Goal: Check status: Check status

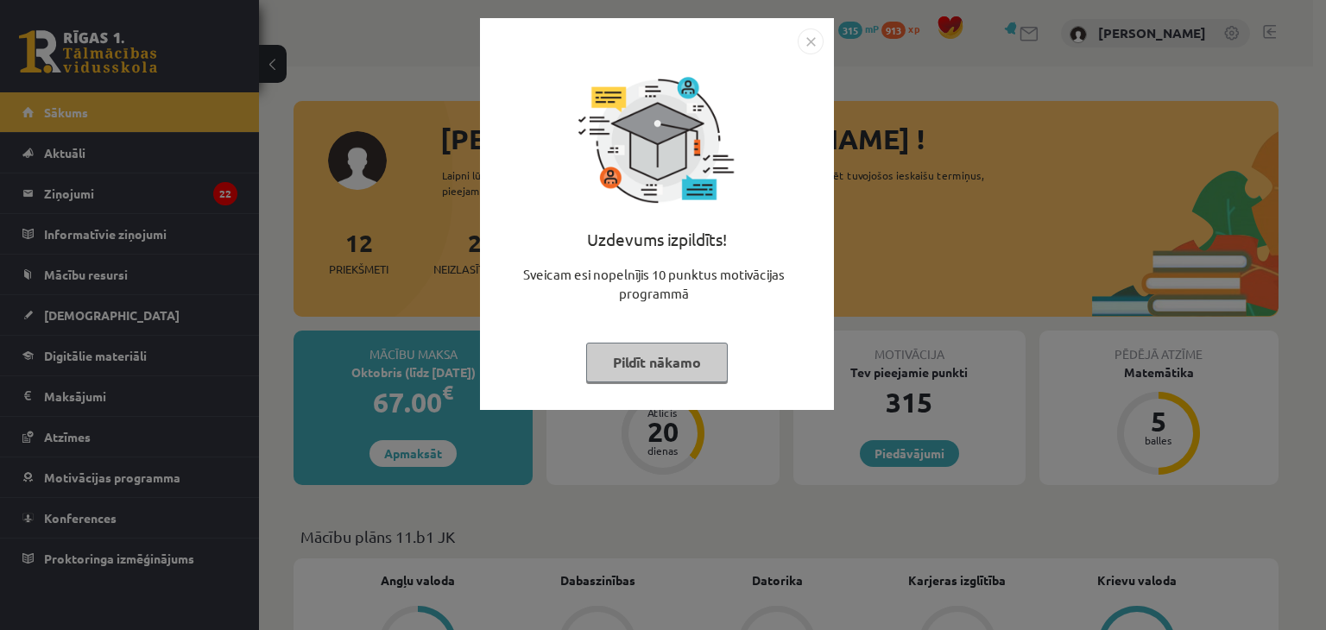
click at [762, 336] on div "Uzdevums izpildīts! Sveicam esi nopelnījis 10 punktus motivācijas programmā Pil…" at bounding box center [656, 226] width 333 height 345
click at [677, 363] on button "Pildīt nākamo" at bounding box center [657, 363] width 142 height 40
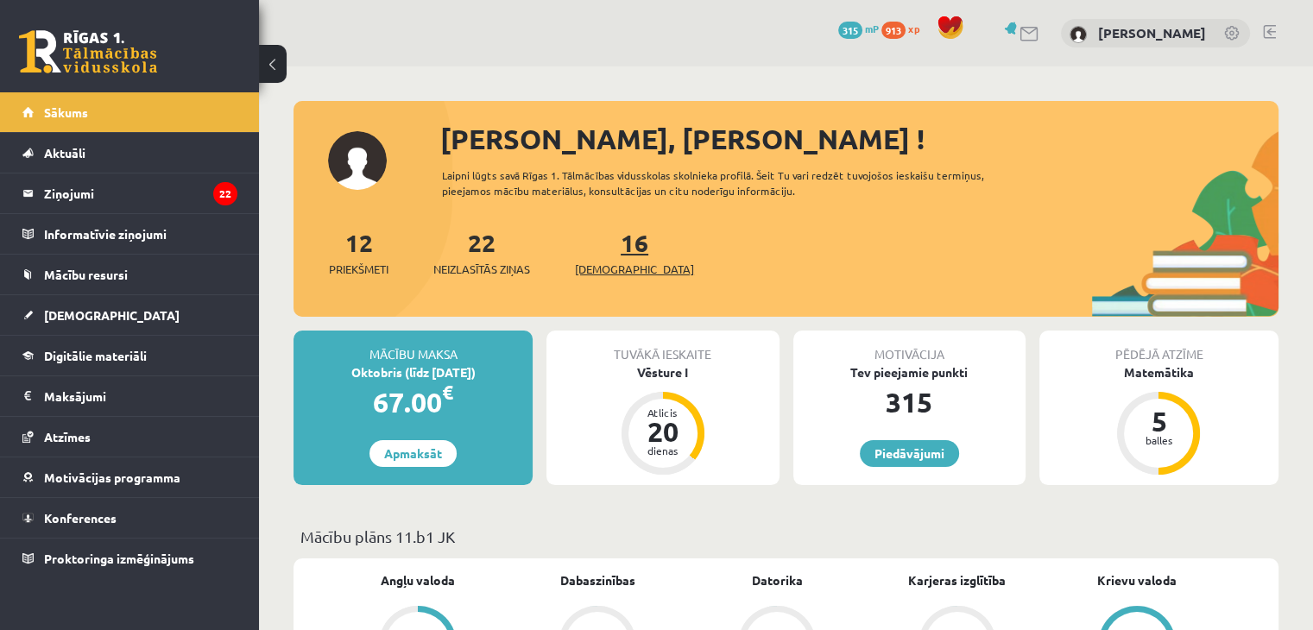
click at [611, 262] on span "[DEMOGRAPHIC_DATA]" at bounding box center [634, 269] width 119 height 17
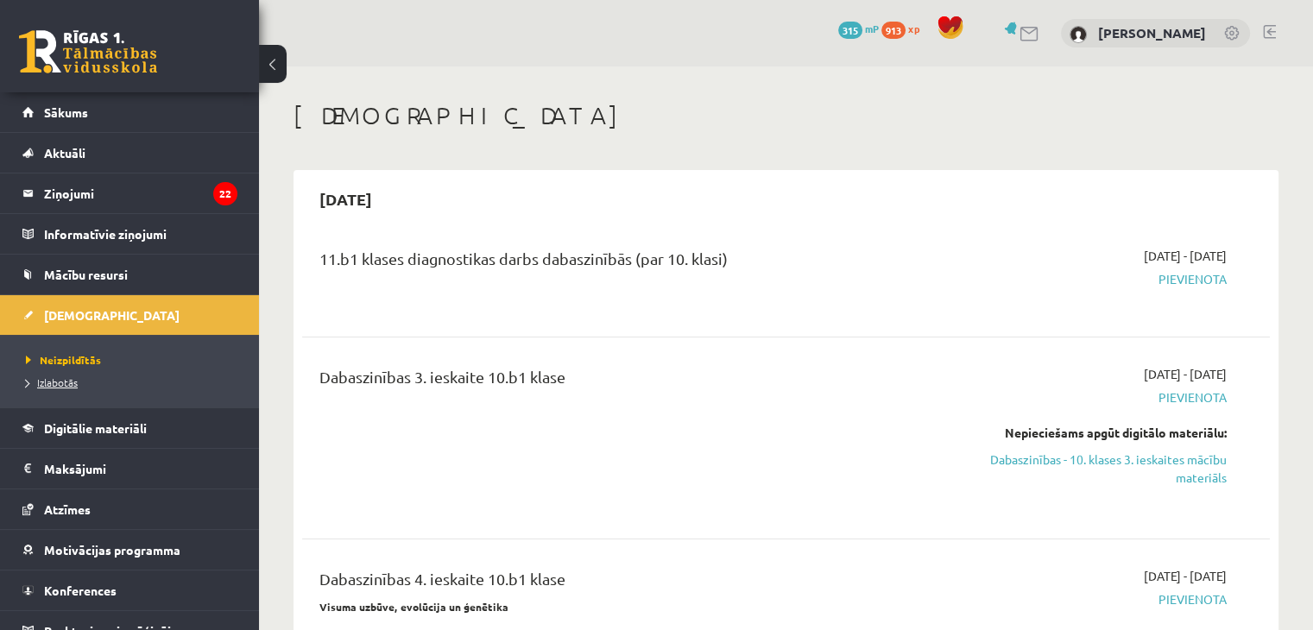
click at [57, 383] on span "Izlabotās" at bounding box center [52, 382] width 52 height 14
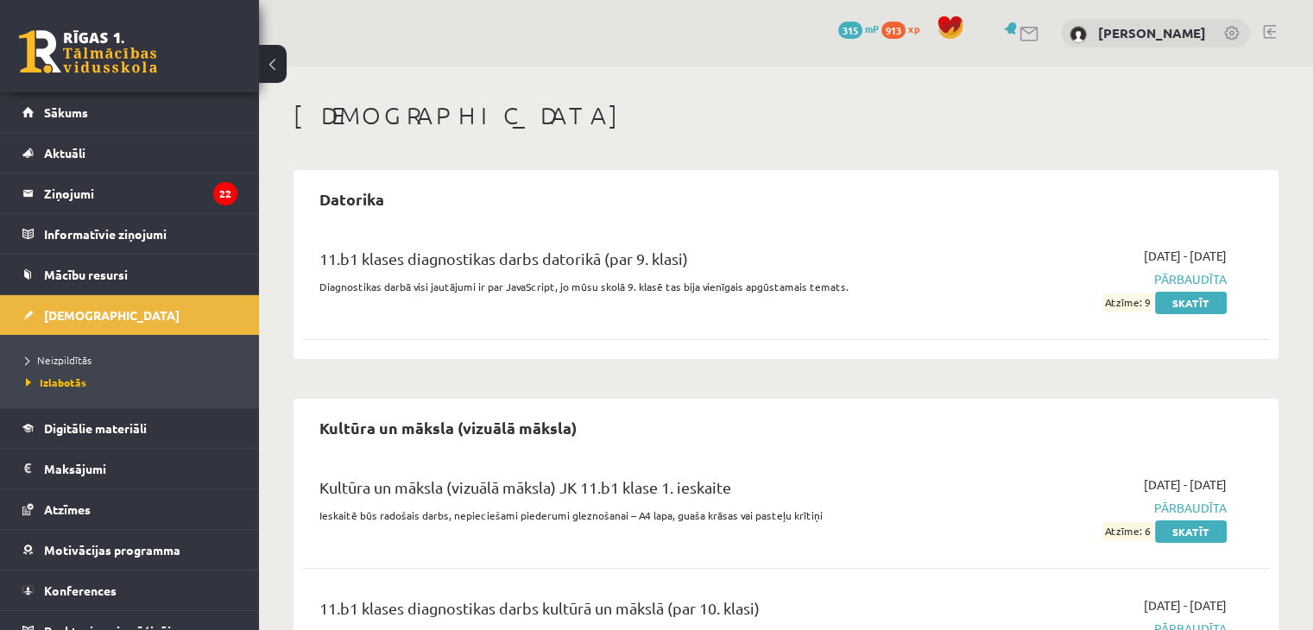
scroll to position [173, 0]
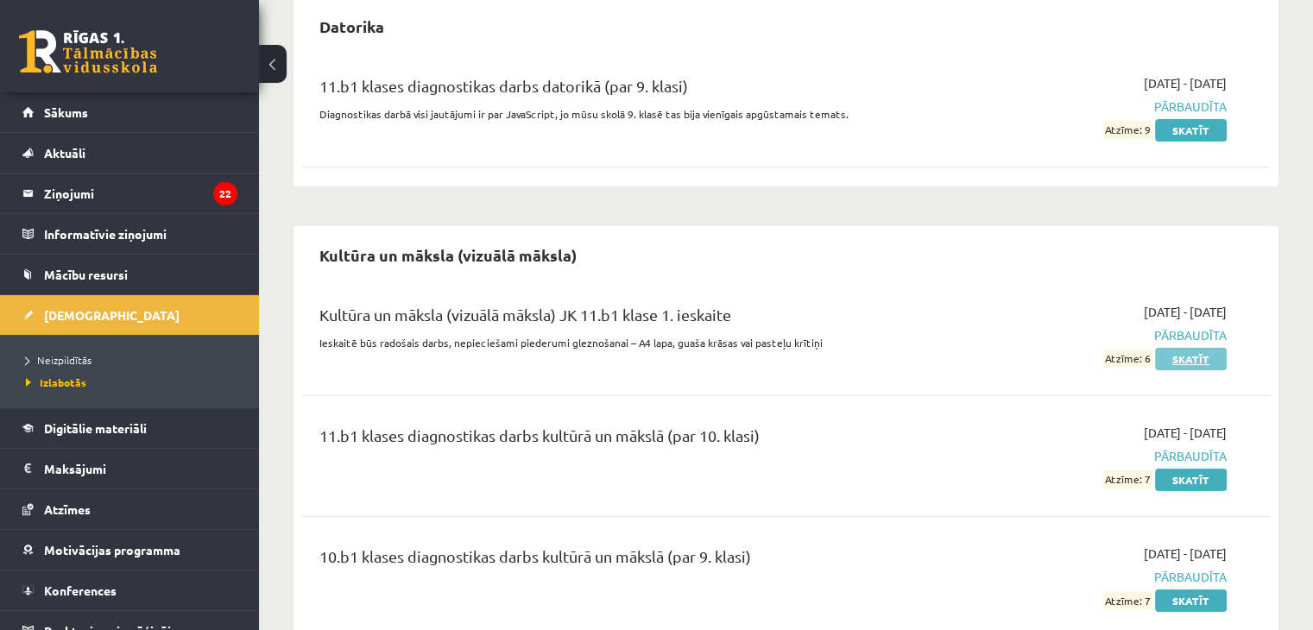
click at [1201, 363] on link "Skatīt" at bounding box center [1191, 359] width 72 height 22
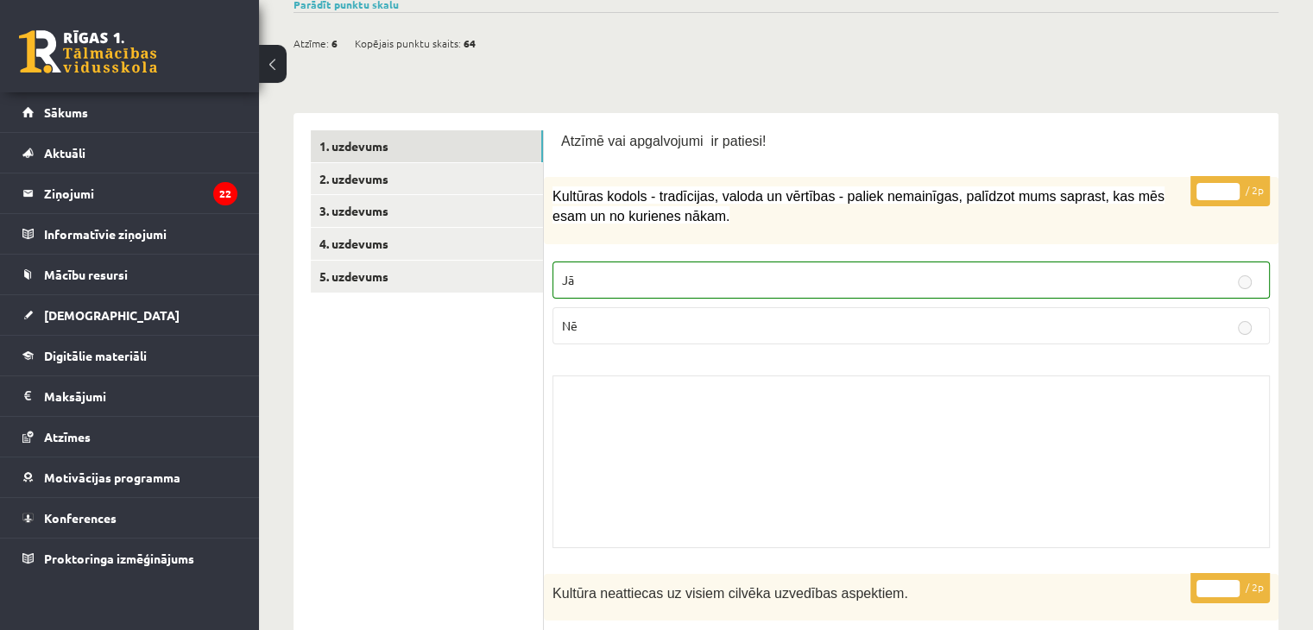
scroll to position [173, 0]
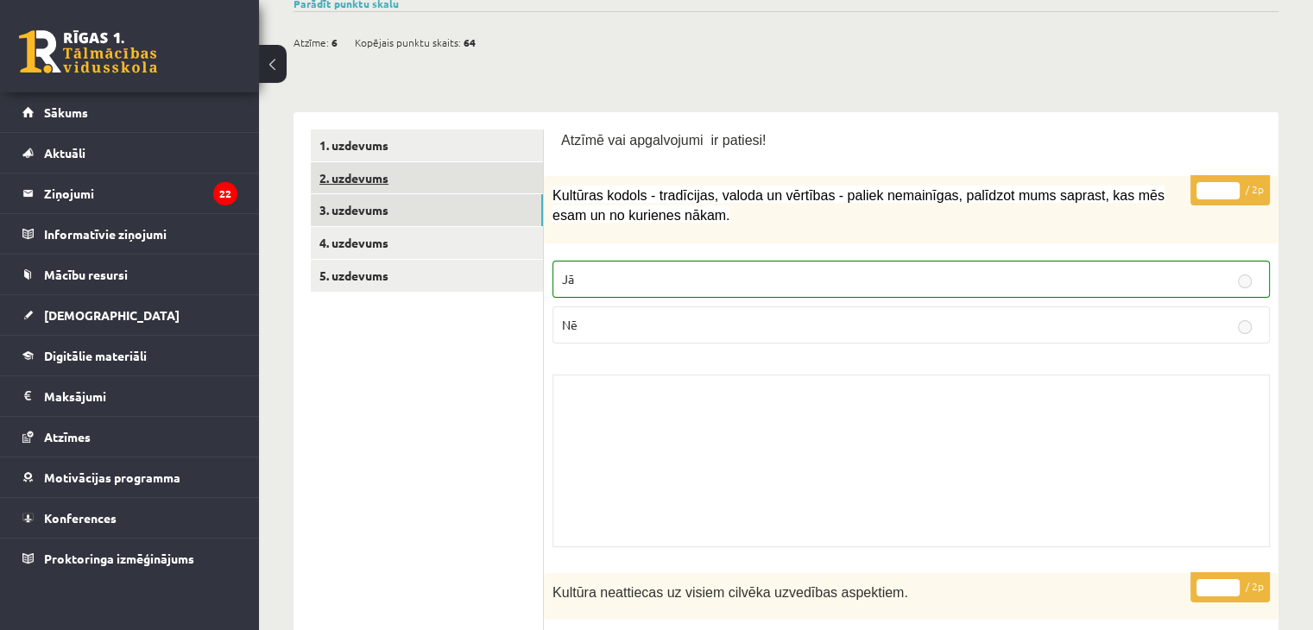
click at [482, 185] on link "2. uzdevums" at bounding box center [427, 178] width 232 height 32
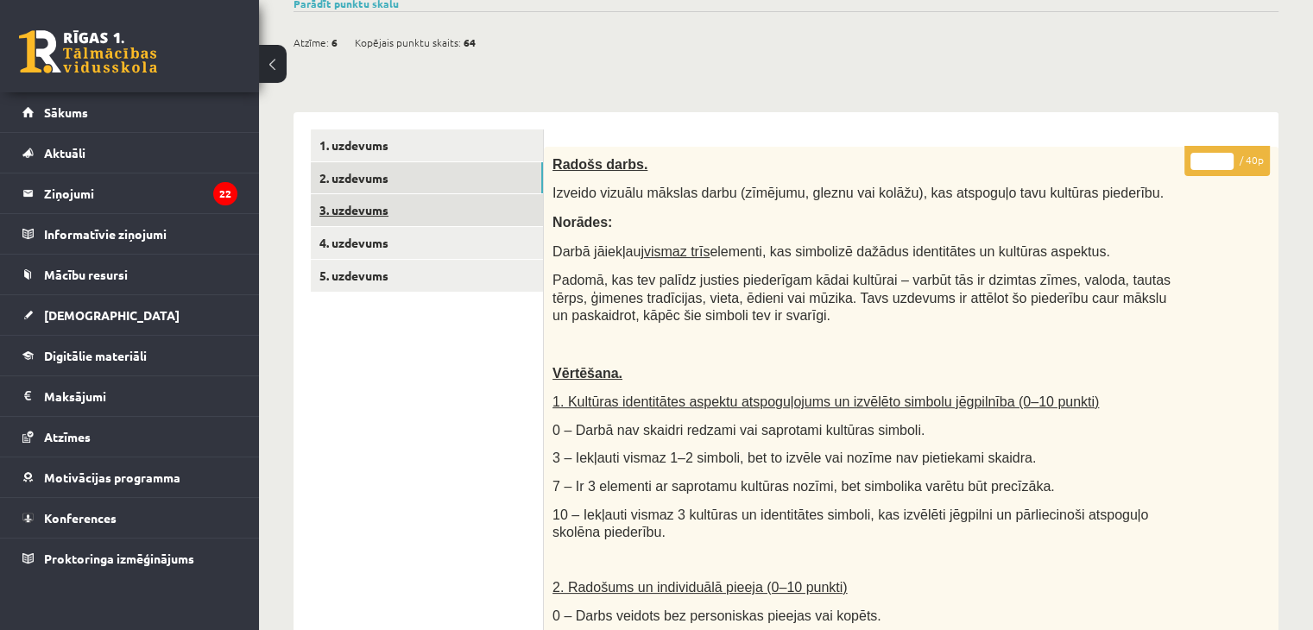
scroll to position [0, 0]
click at [475, 217] on link "3. uzdevums" at bounding box center [427, 210] width 232 height 32
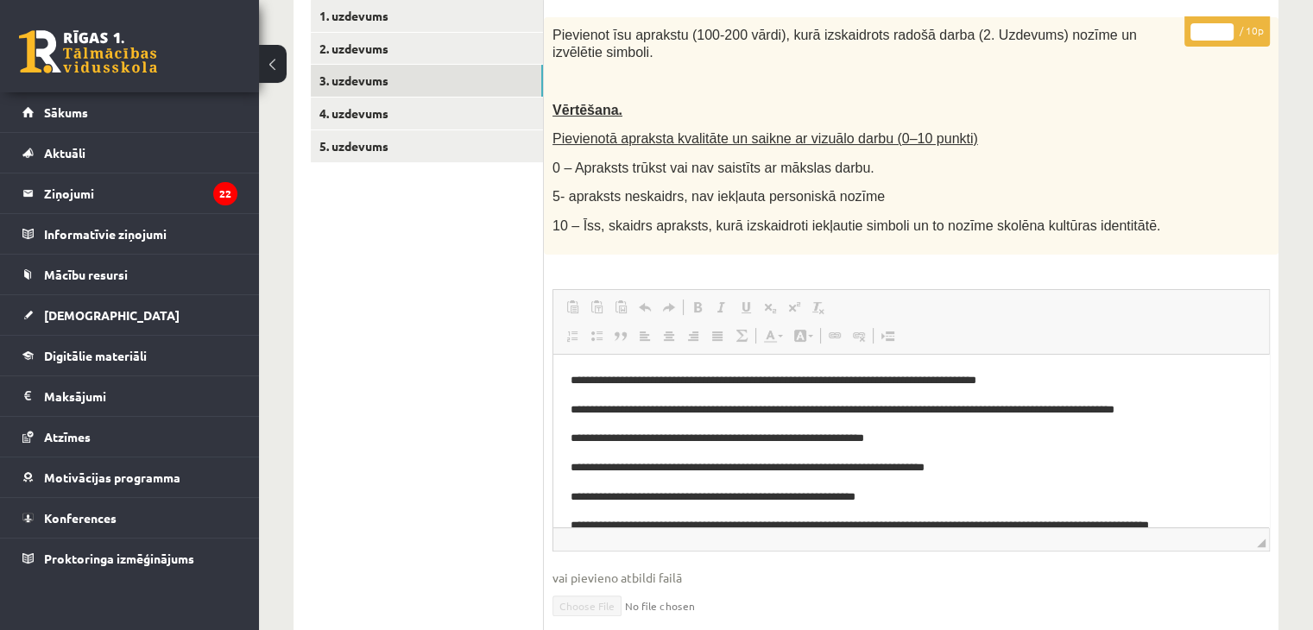
scroll to position [206, 0]
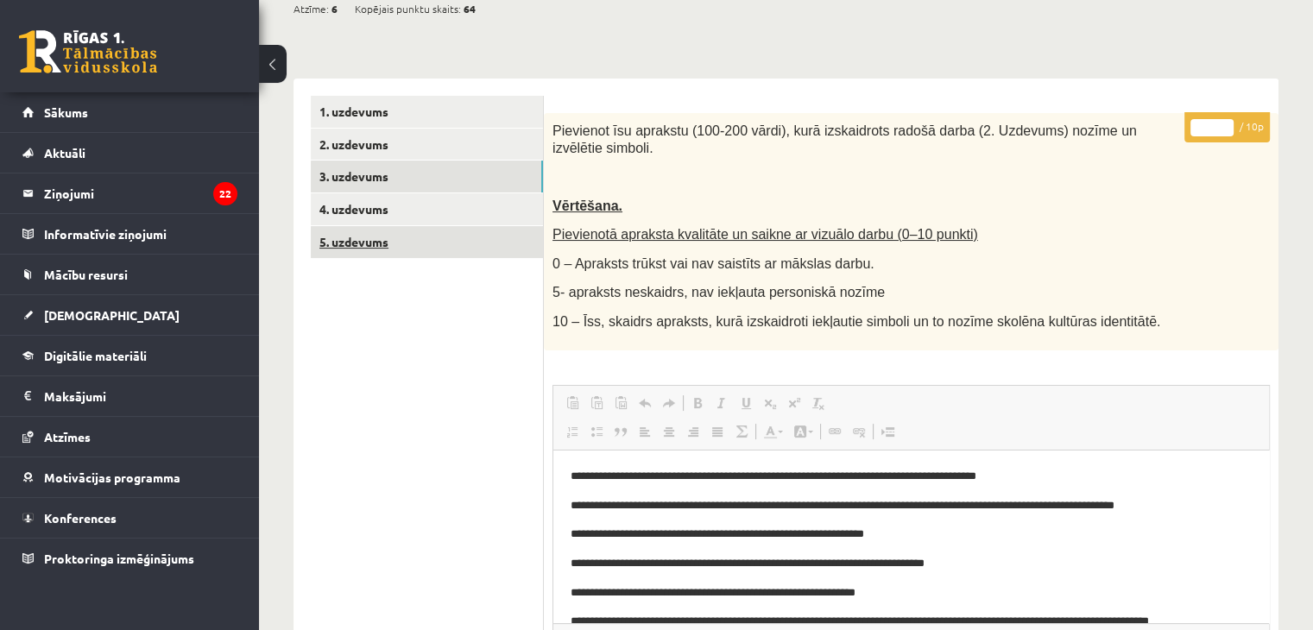
click at [372, 245] on link "5. uzdevums" at bounding box center [427, 242] width 232 height 32
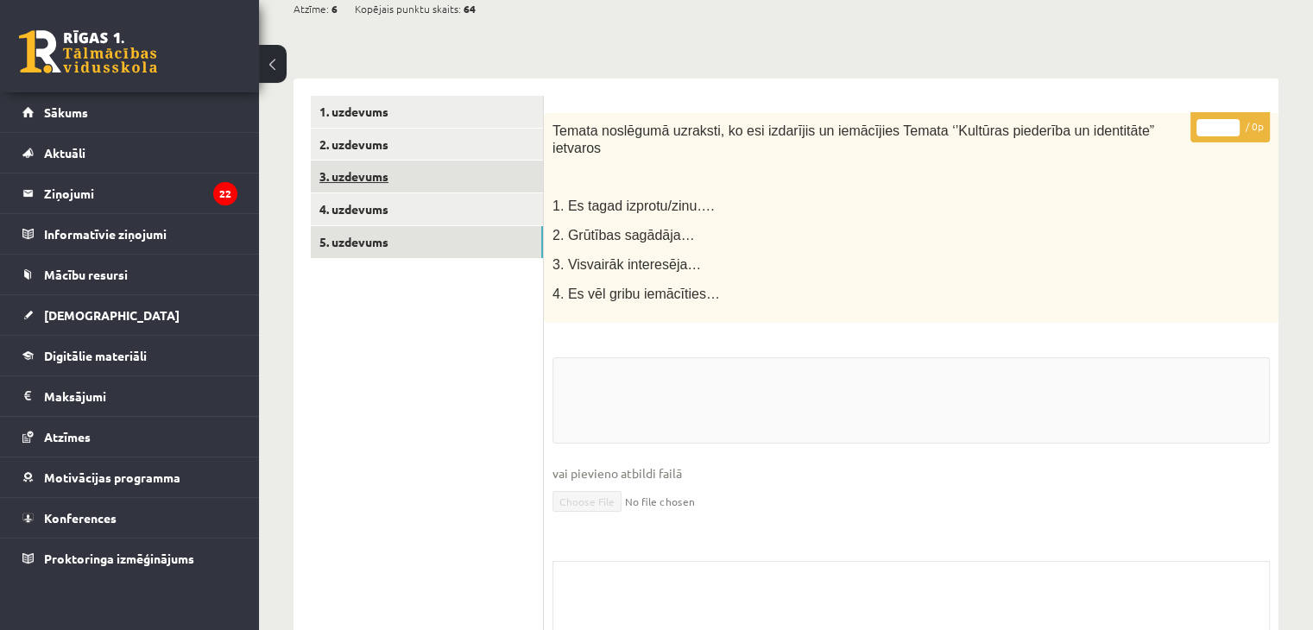
click at [421, 187] on link "3. uzdevums" at bounding box center [427, 177] width 232 height 32
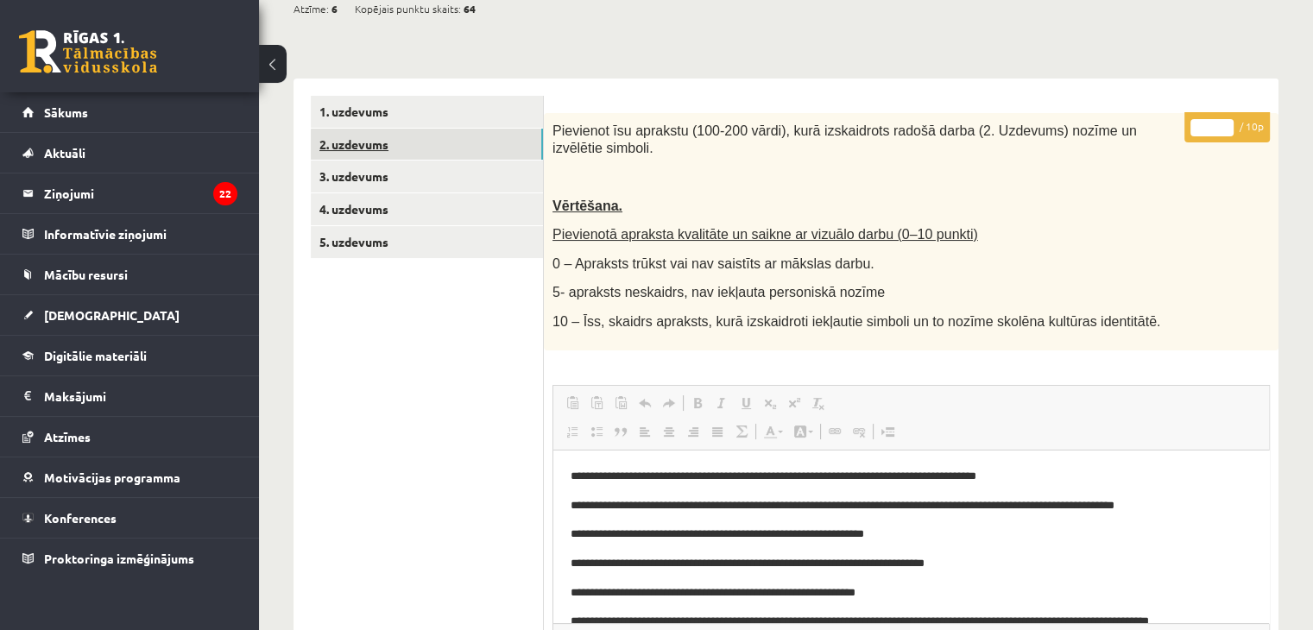
click at [473, 148] on link "2. uzdevums" at bounding box center [427, 145] width 232 height 32
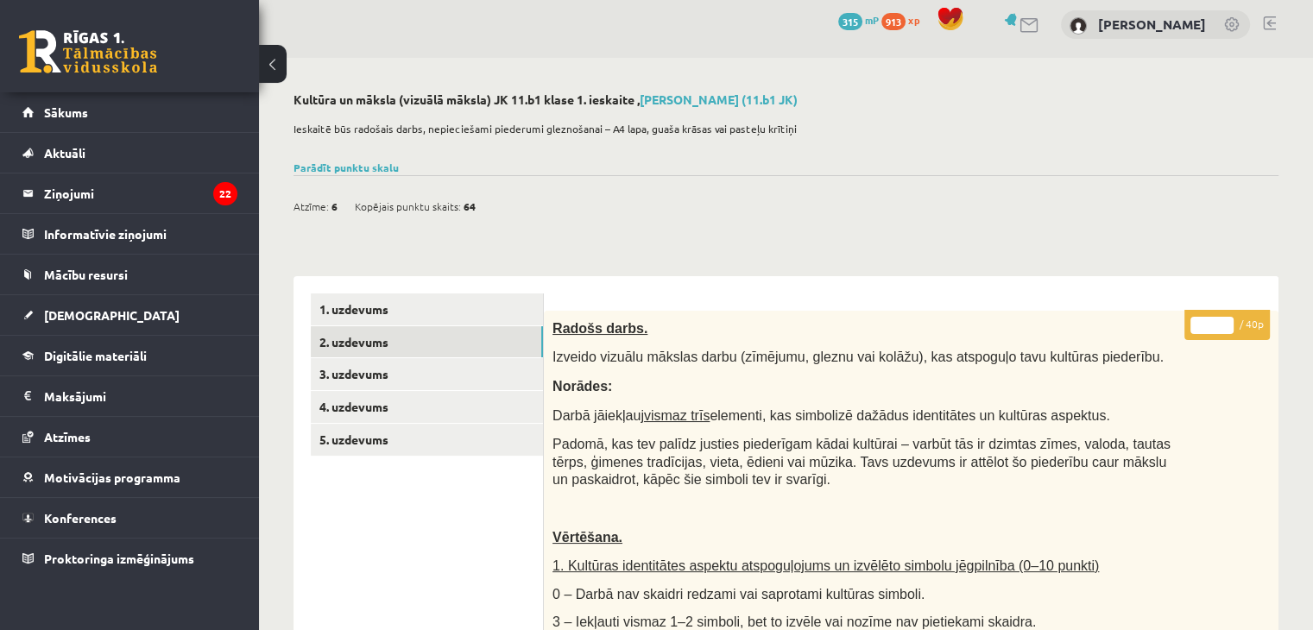
scroll to position [0, 0]
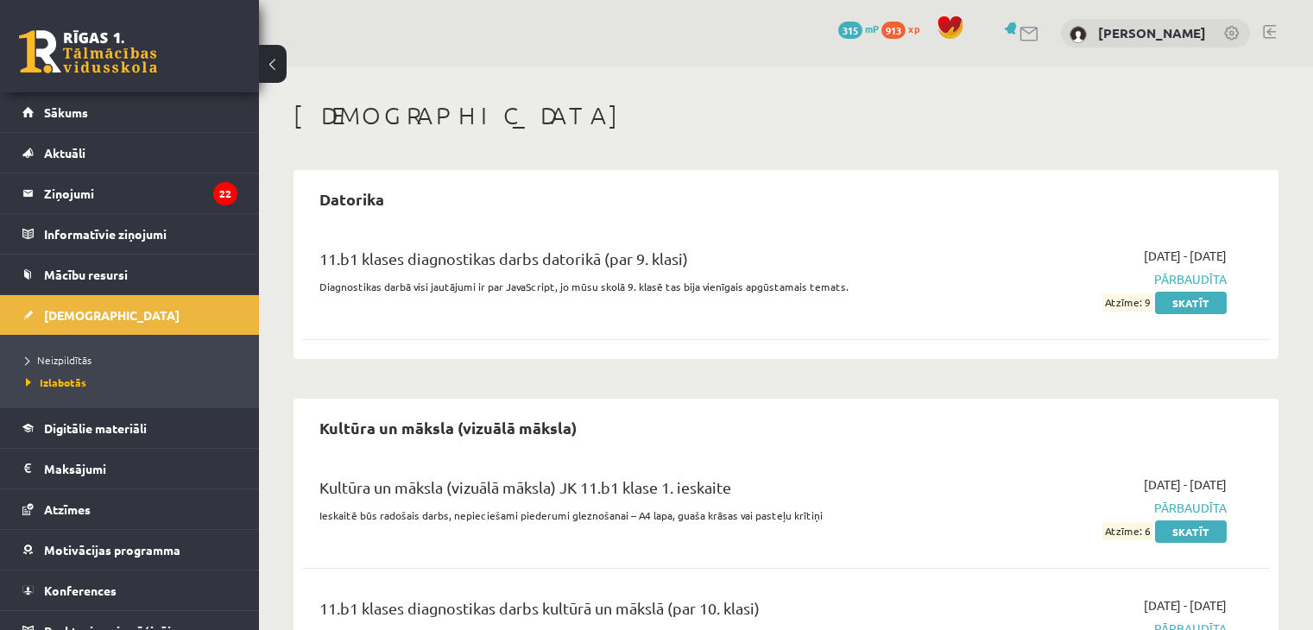
scroll to position [173, 0]
